Goal: Use online tool/utility: Use online tool/utility

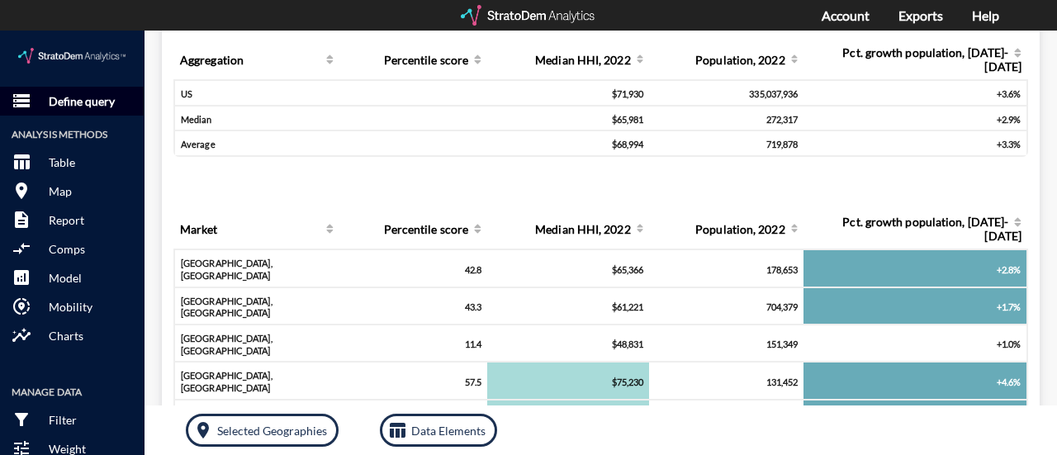
click p "Define query"
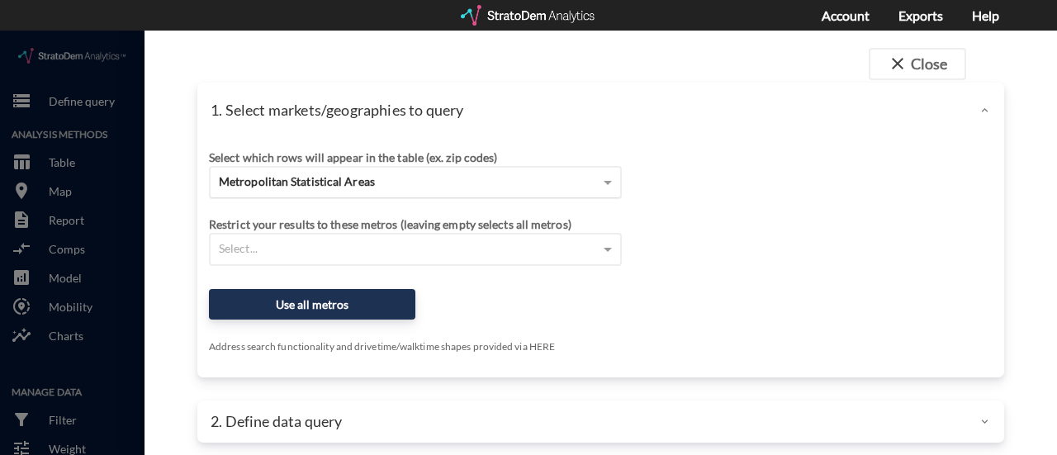
click span "Metropolitan Statistical Areas"
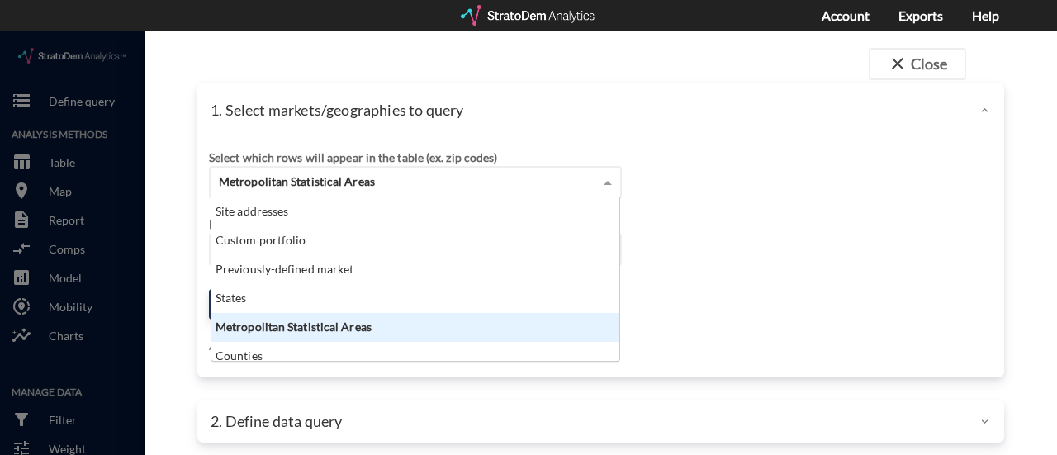
scroll to position [150, 398]
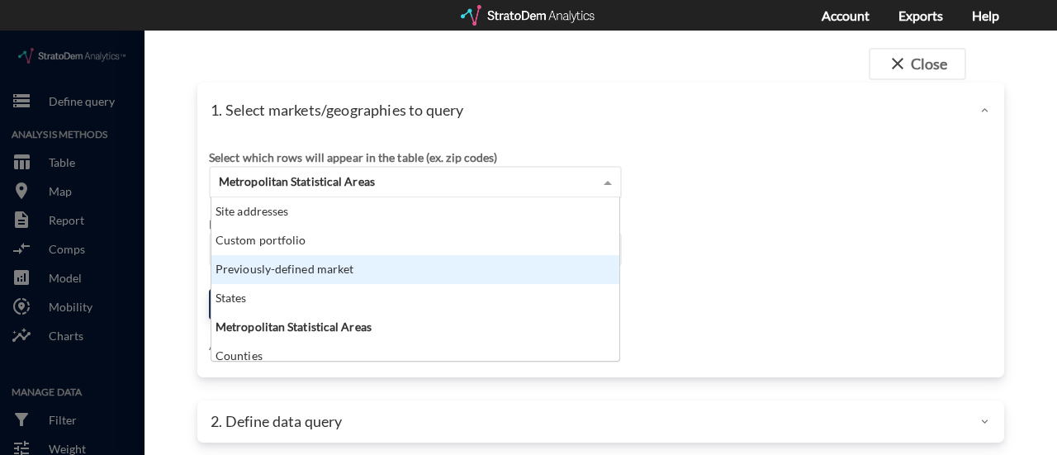
click div "Previously-defined market"
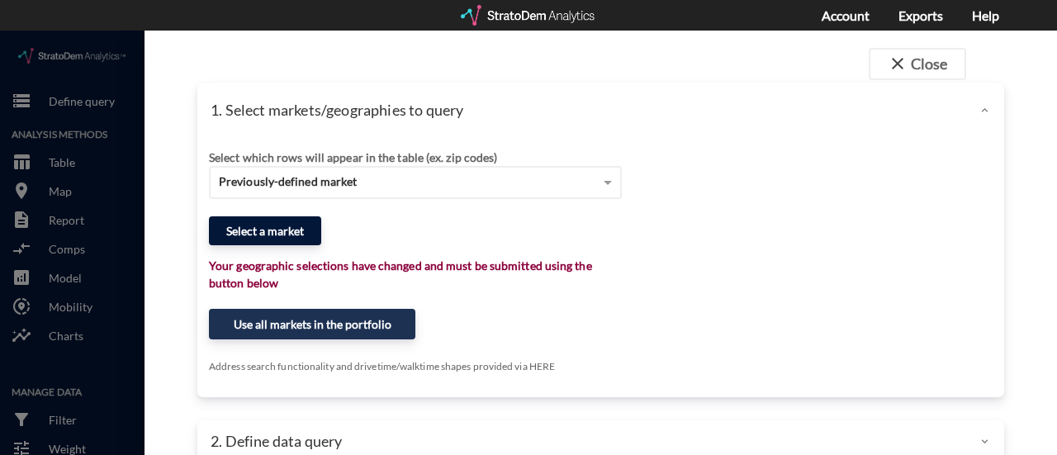
click button "Select a market"
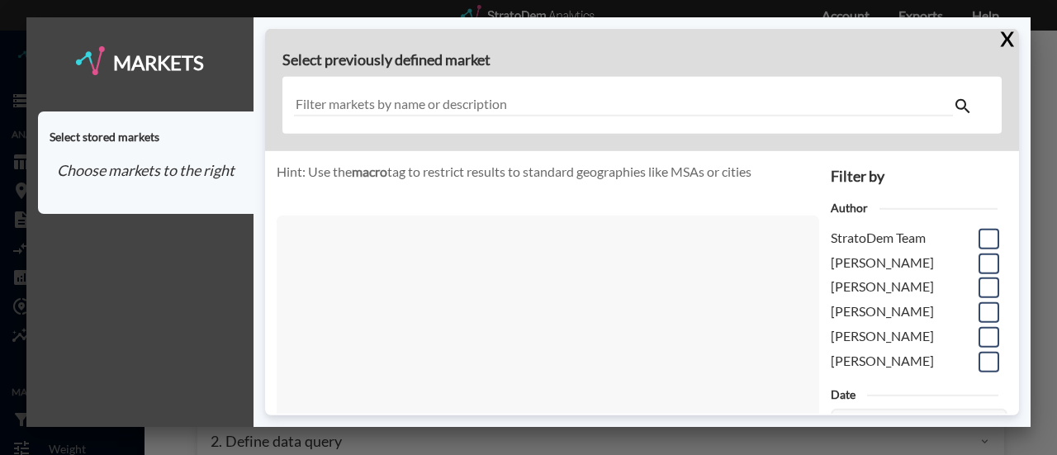
click at [331, 105] on input "text" at bounding box center [623, 105] width 659 height 22
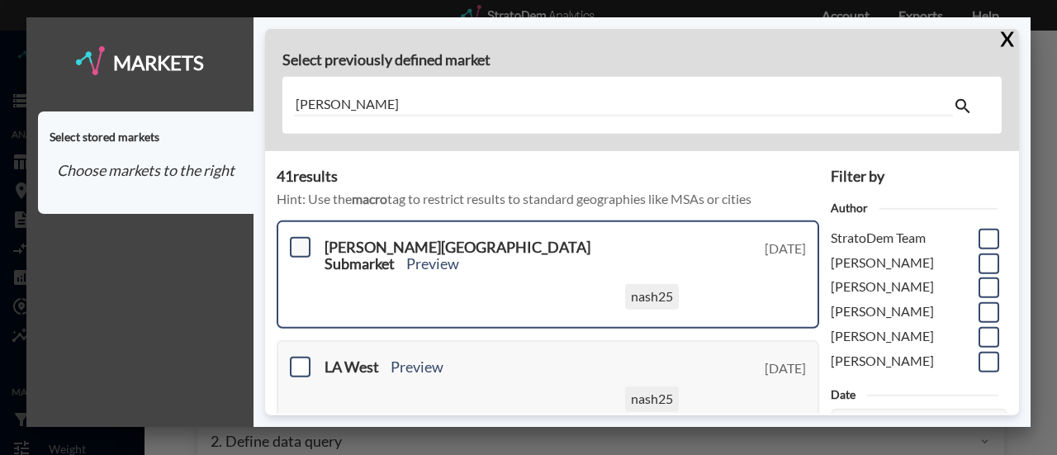
type input "[PERSON_NAME]"
click at [298, 244] on span at bounding box center [300, 247] width 21 height 21
click at [298, 240] on input "checkbox" at bounding box center [298, 240] width 0 height 0
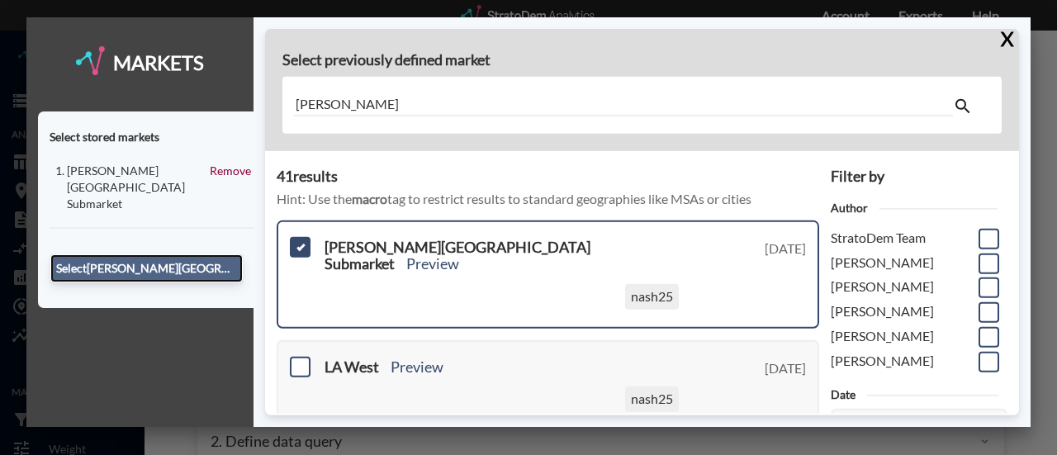
click at [211, 254] on button "Select [PERSON_NAME][GEOGRAPHIC_DATA] Submarket" at bounding box center [146, 268] width 192 height 28
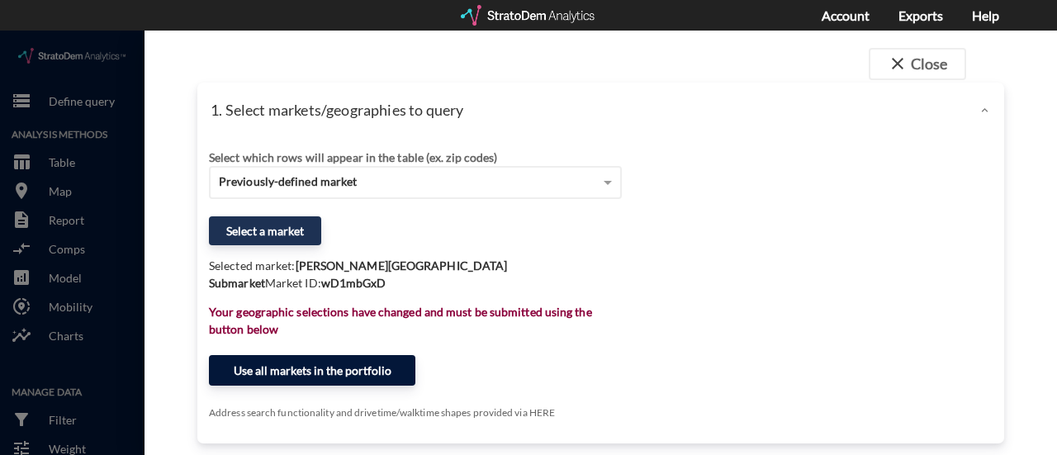
click button "Use all markets in the portfolio"
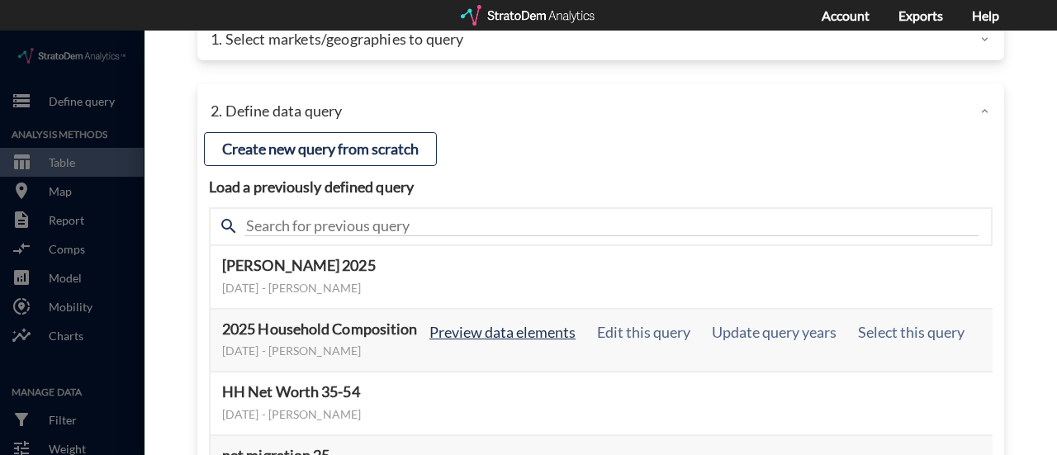
scroll to position [64, 0]
click button "Select this query"
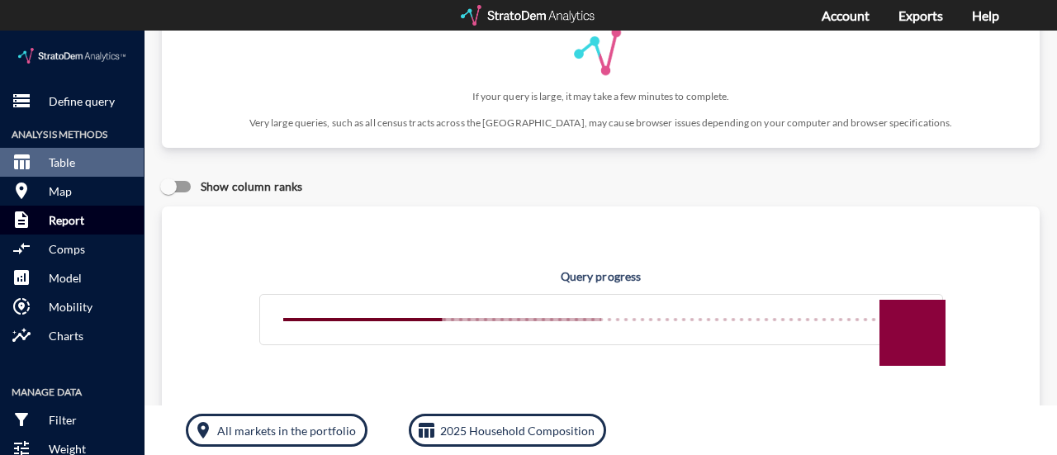
scroll to position [464, 0]
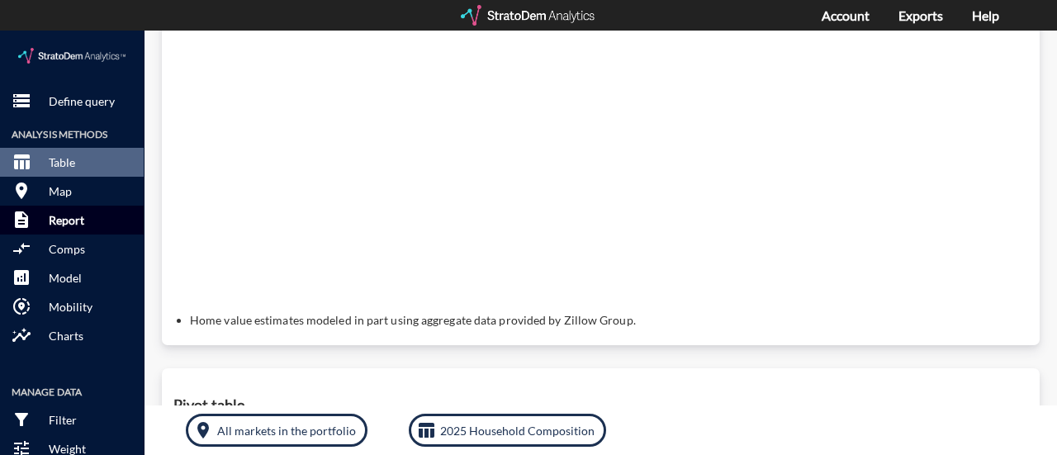
click p "Report"
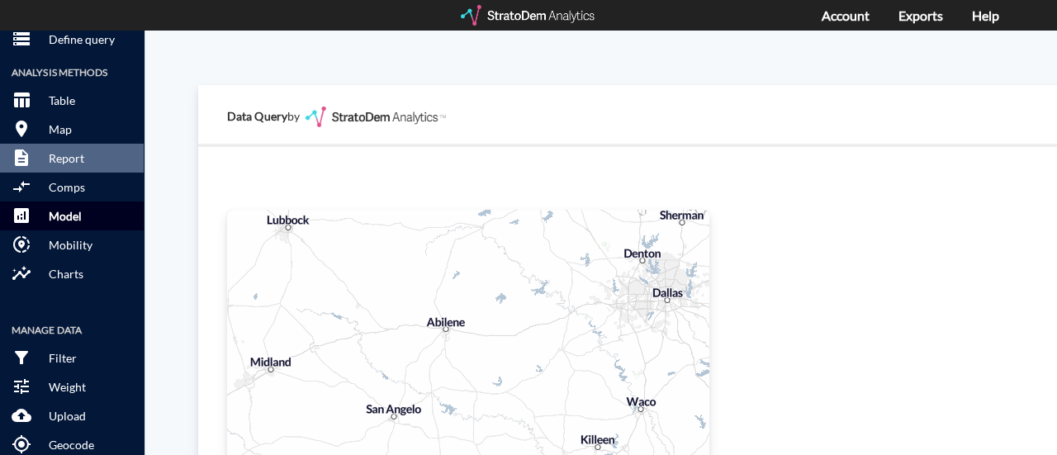
scroll to position [36, 0]
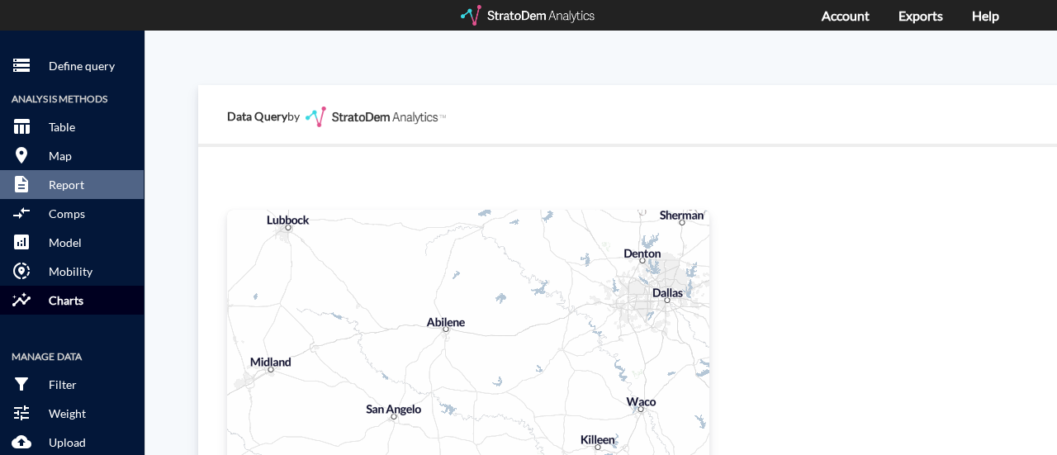
click p "Charts"
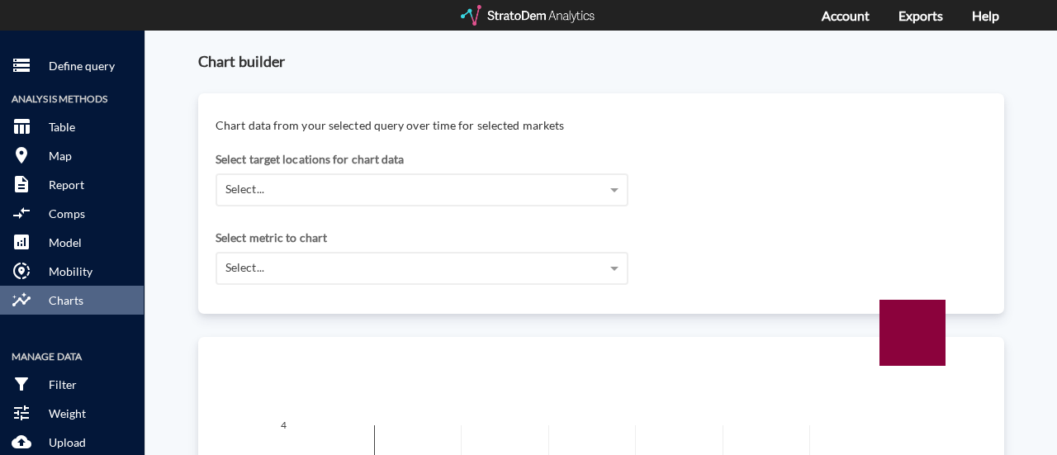
scroll to position [372, 0]
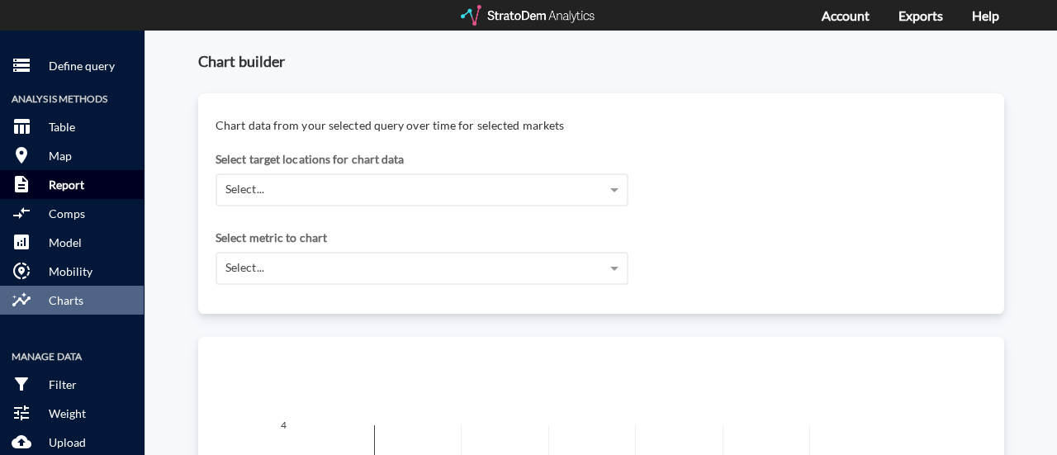
click button "description Report"
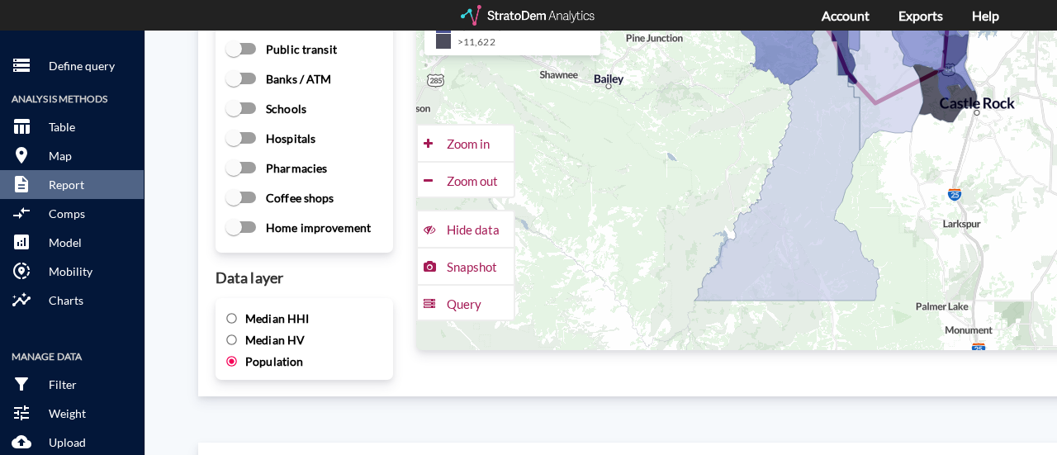
scroll to position [2471, 0]
click input "Median HHI"
radio input "true"
radio input "false"
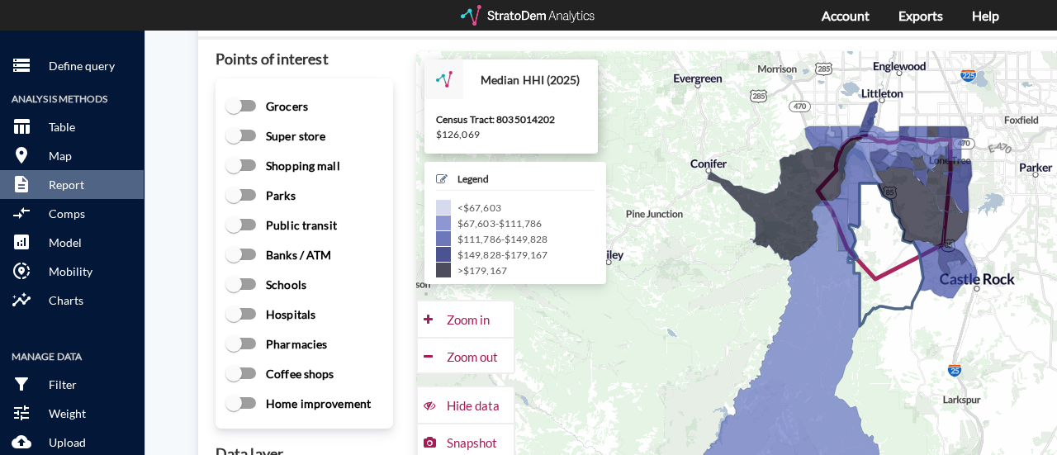
scroll to position [2295, 0]
